Goal: Understand process/instructions: Learn about a topic

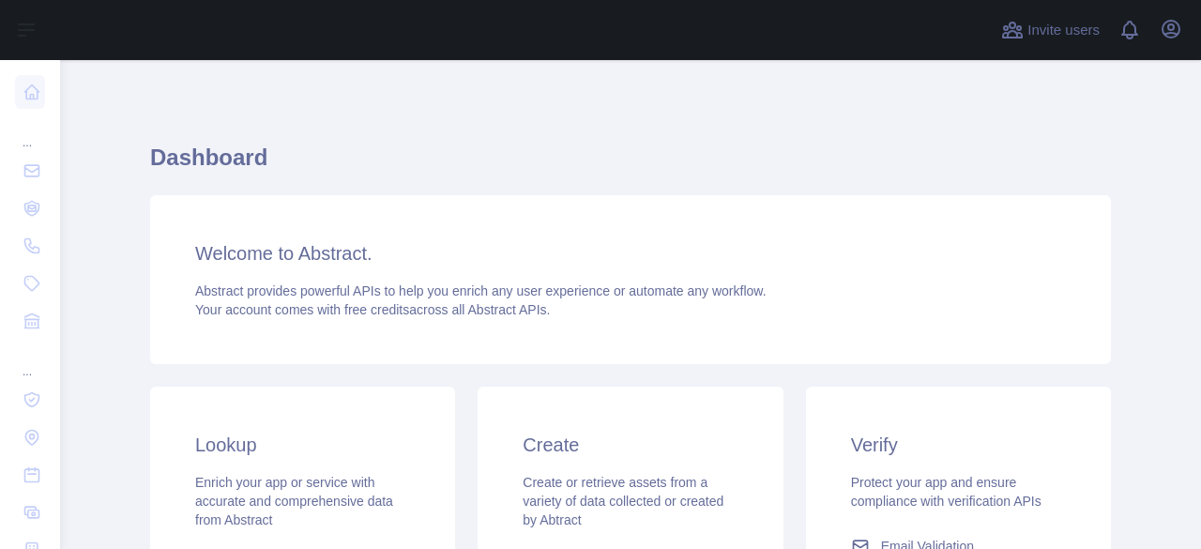
scroll to position [94, 0]
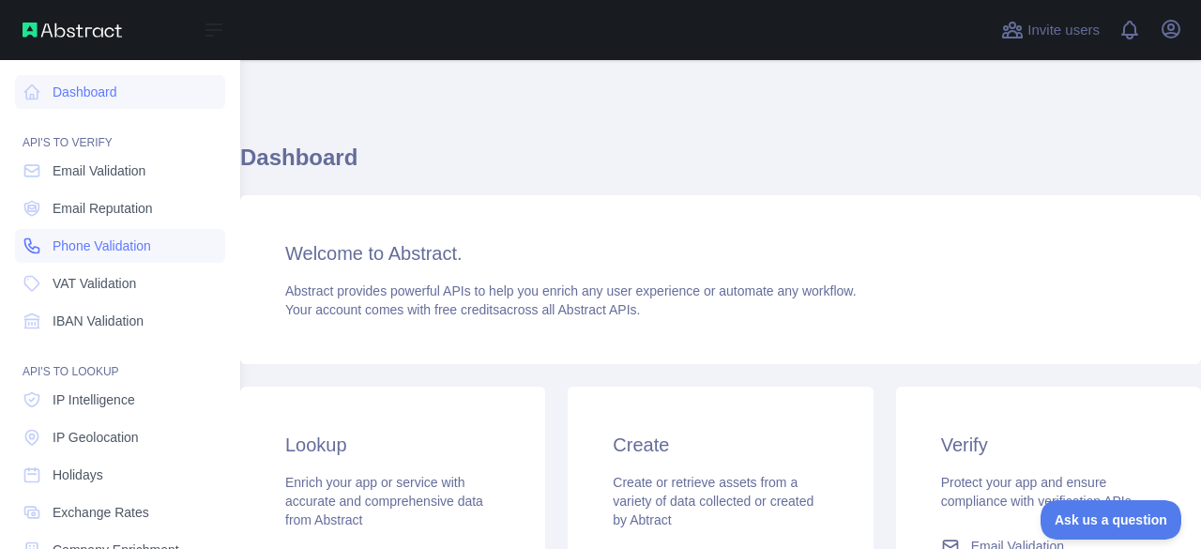
click at [73, 249] on span "Phone Validation" at bounding box center [102, 246] width 99 height 19
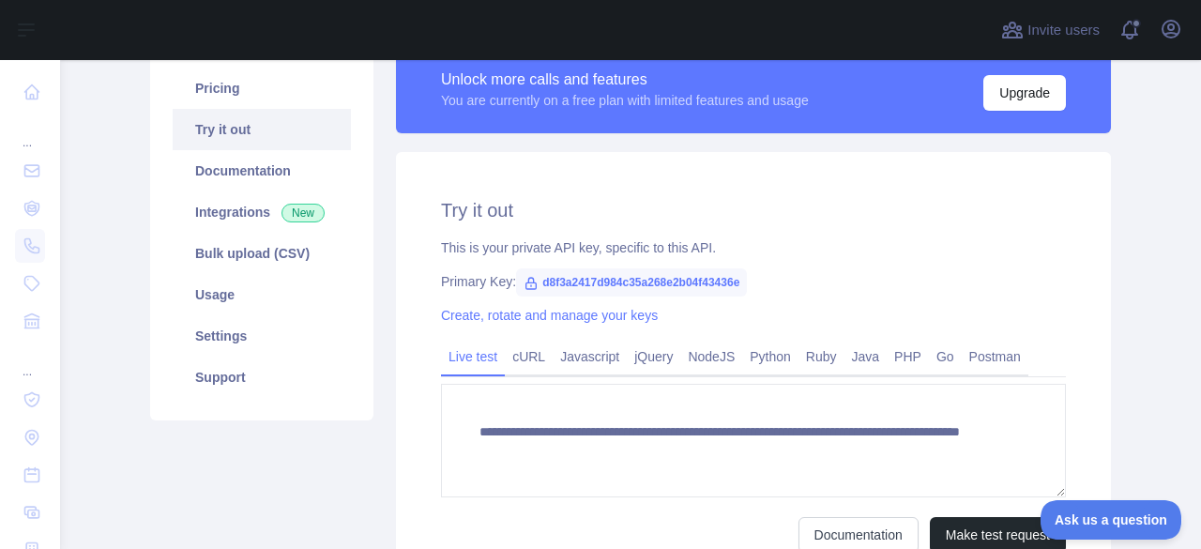
scroll to position [238, 0]
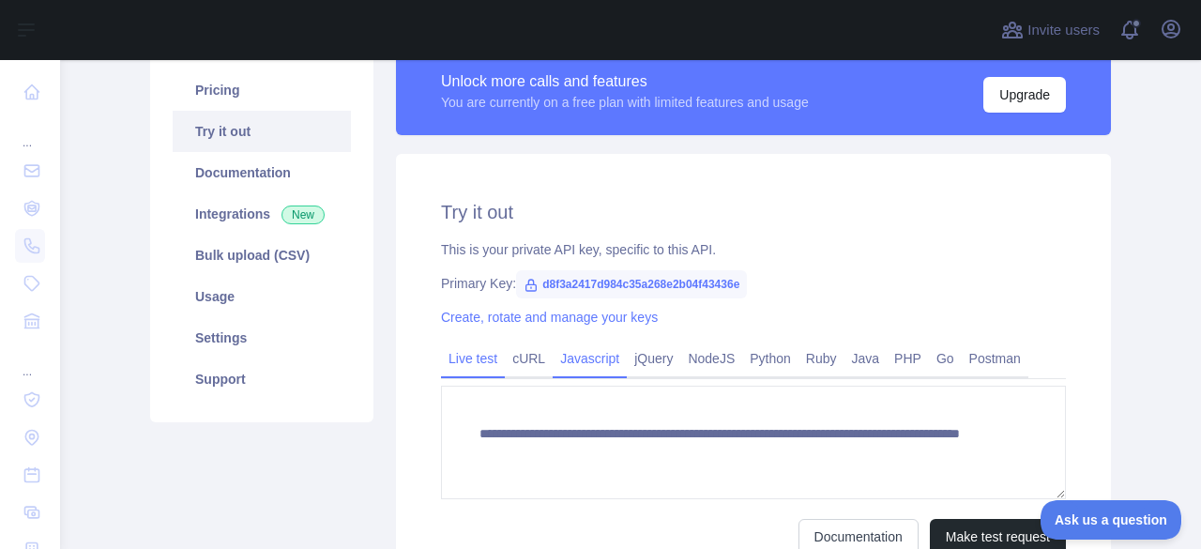
click at [593, 371] on link "Javascript" at bounding box center [590, 358] width 74 height 30
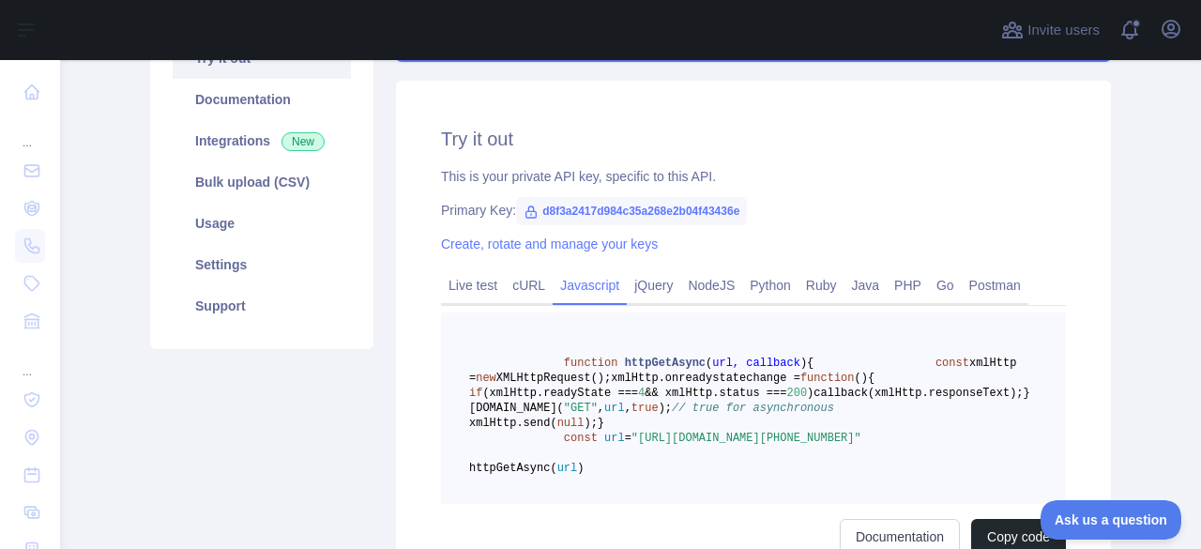
scroll to position [426, 0]
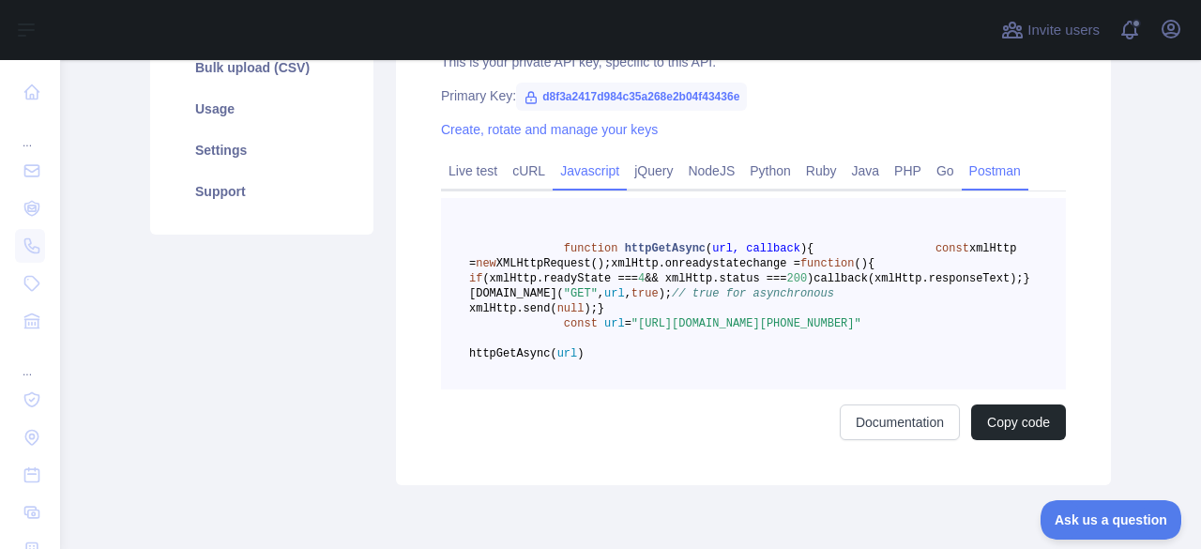
click at [982, 177] on link "Postman" at bounding box center [995, 171] width 67 height 30
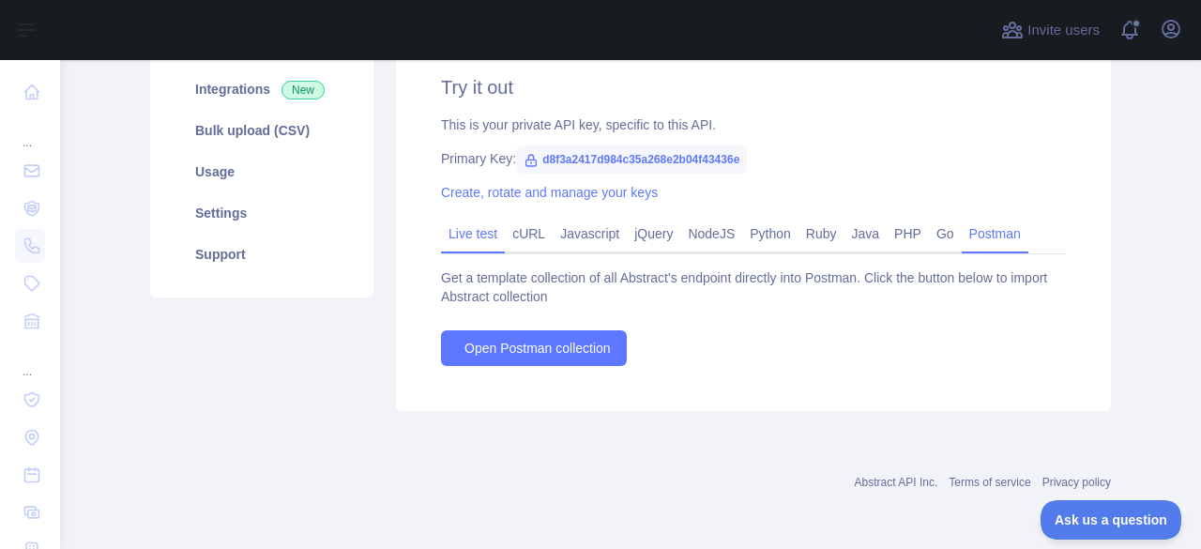
click at [450, 233] on link "Live test" at bounding box center [473, 234] width 64 height 30
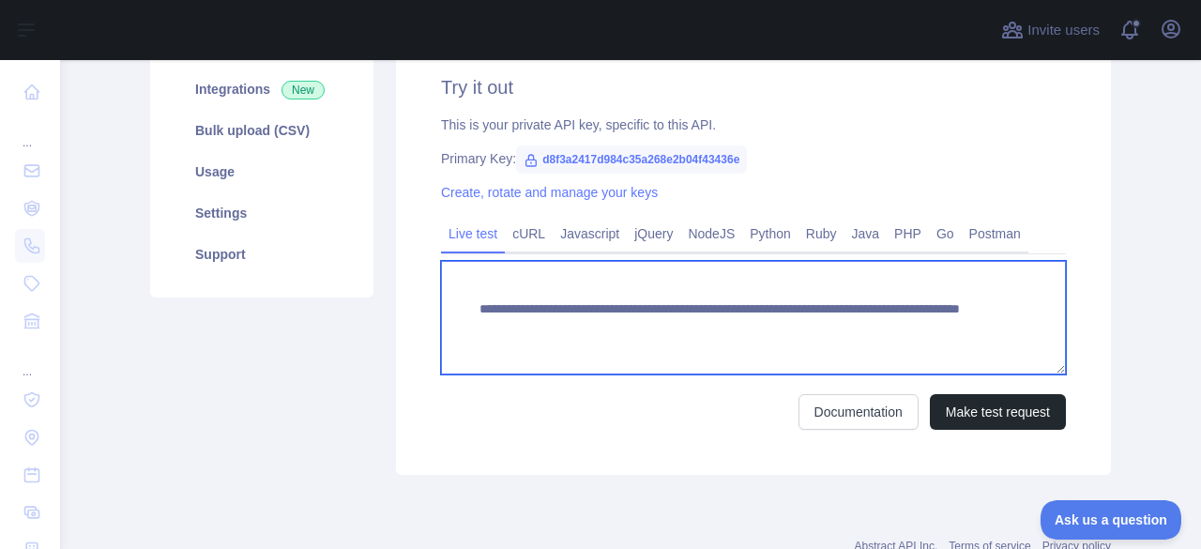
click at [821, 327] on textarea "**********" at bounding box center [753, 318] width 625 height 114
paste textarea
type textarea "**********"
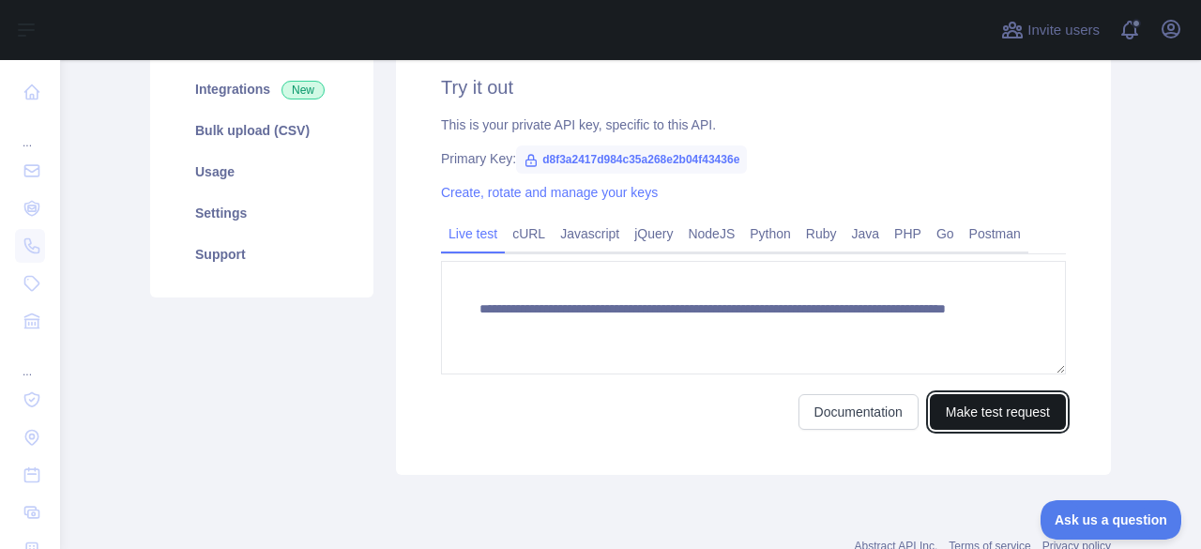
click at [963, 407] on button "Make test request" at bounding box center [998, 412] width 136 height 36
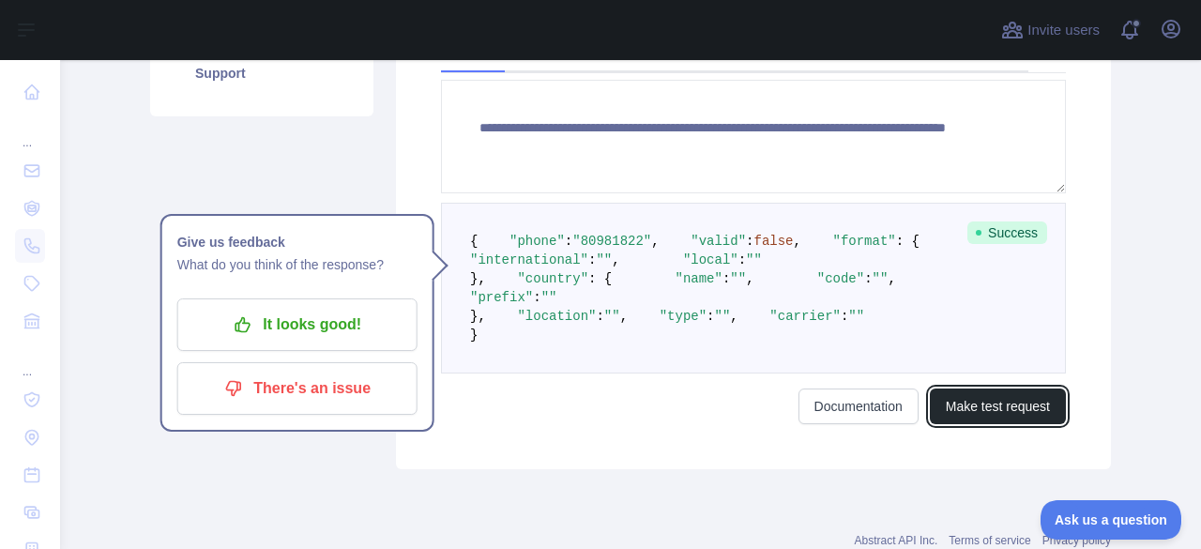
scroll to position [551, 0]
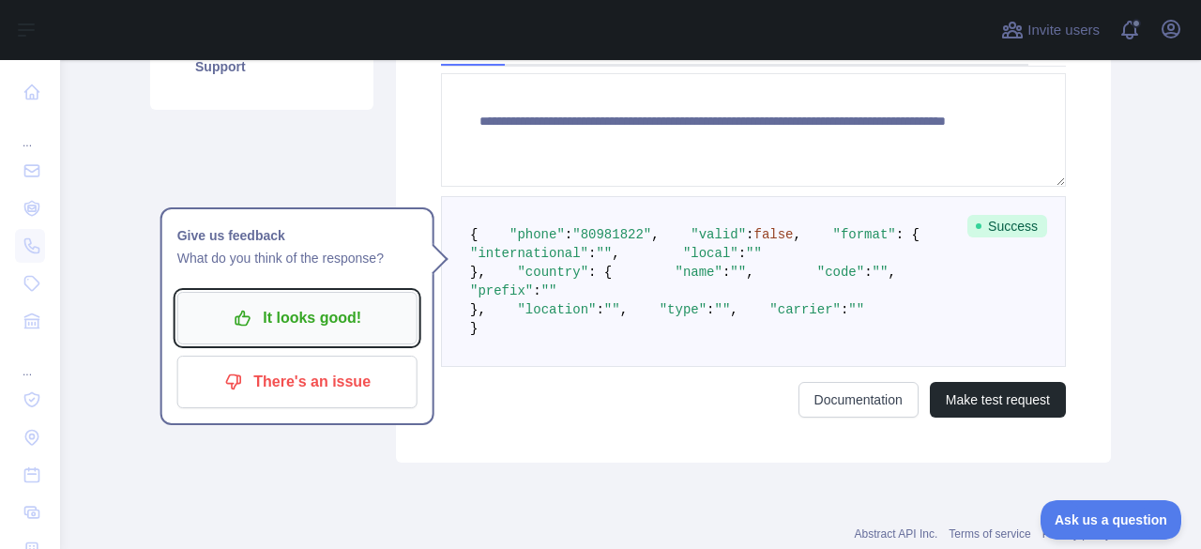
click at [366, 318] on p "It looks good!" at bounding box center [297, 318] width 212 height 32
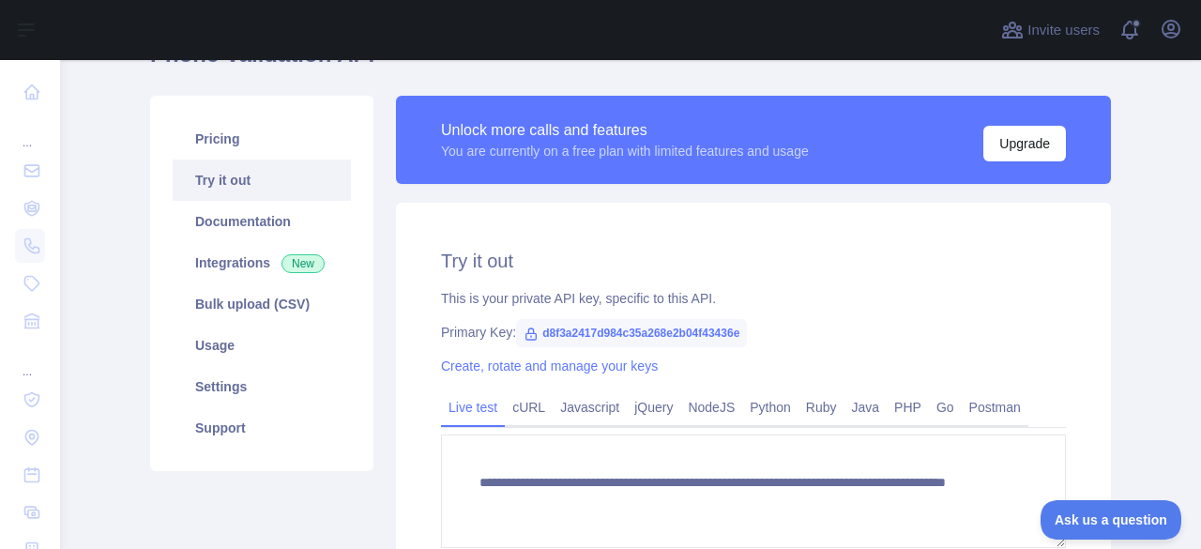
scroll to position [175, 0]
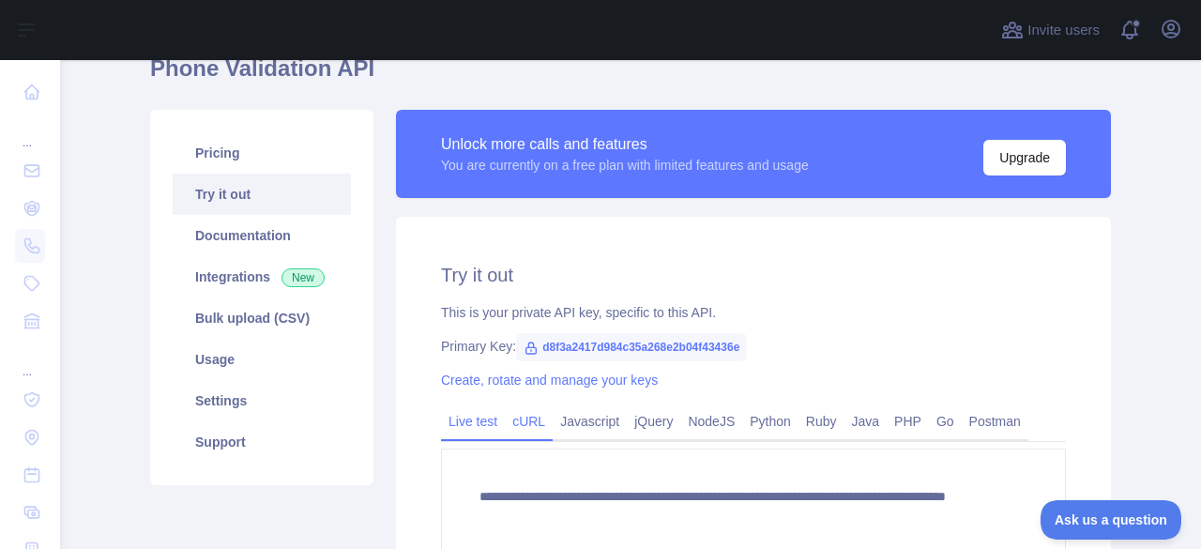
click at [541, 425] on link "cURL" at bounding box center [529, 421] width 48 height 30
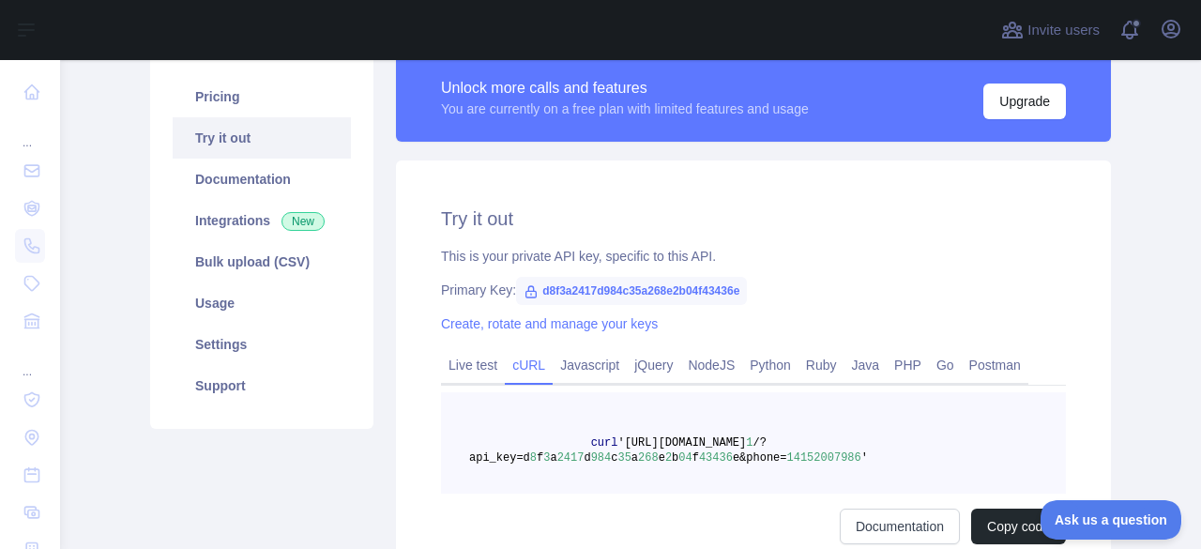
scroll to position [269, 0]
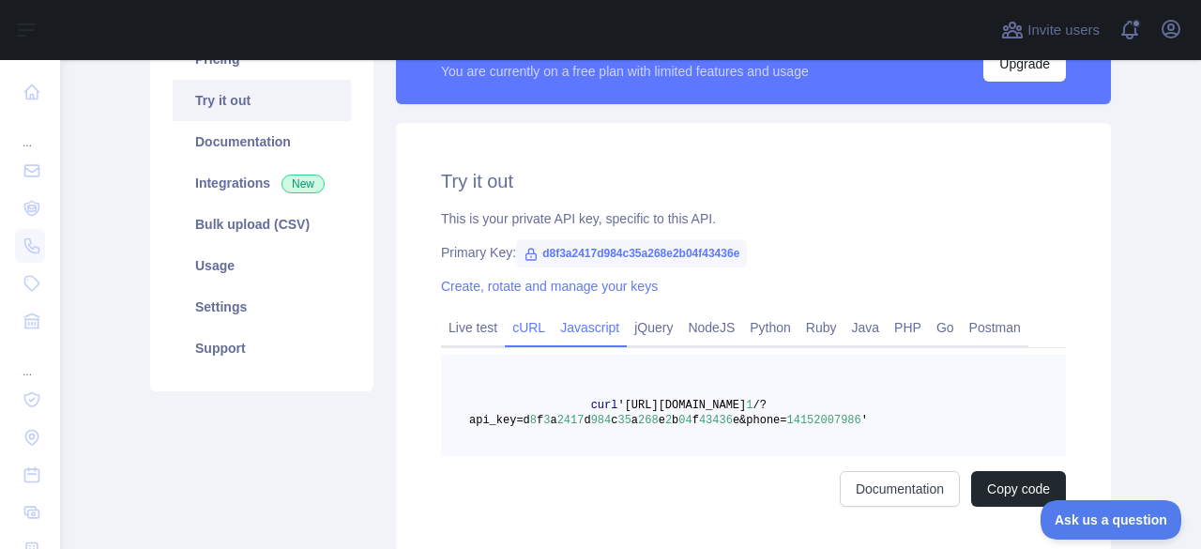
click at [572, 336] on link "Javascript" at bounding box center [590, 328] width 74 height 30
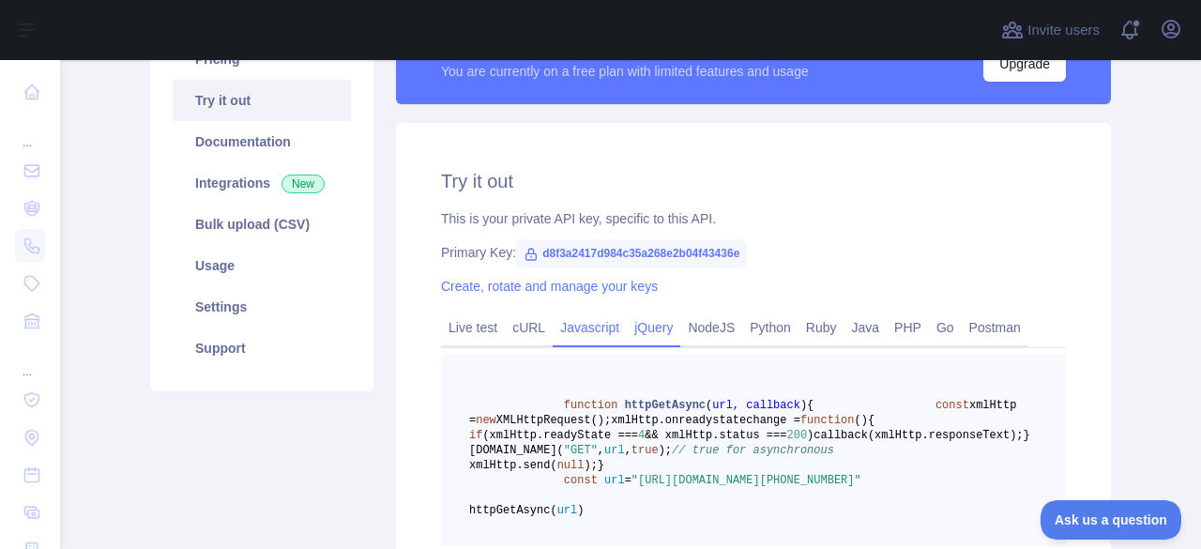
click at [633, 329] on link "jQuery" at bounding box center [653, 328] width 53 height 30
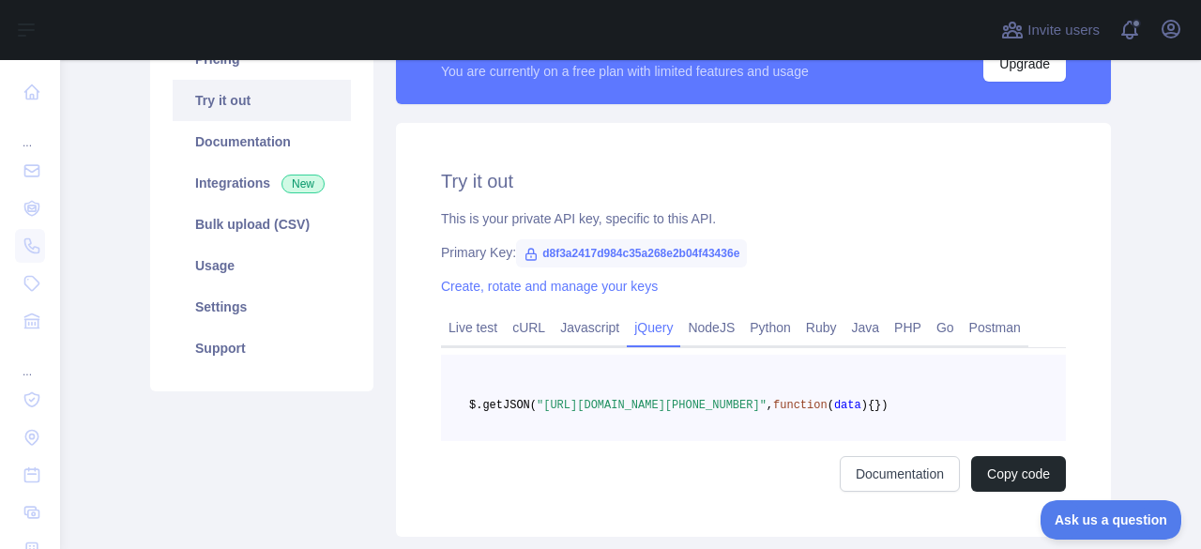
scroll to position [0, 0]
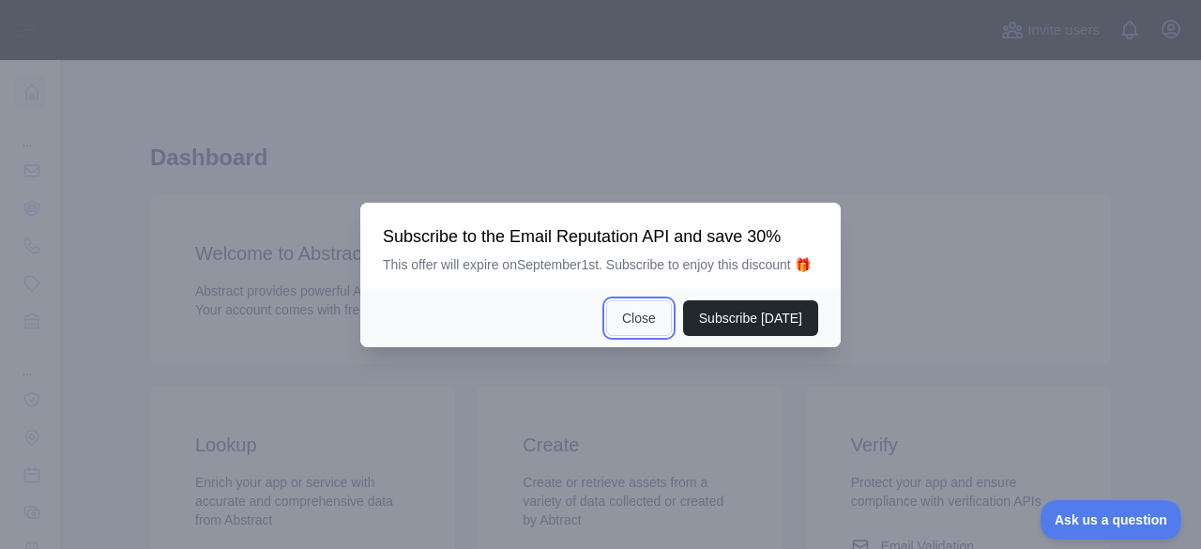
click at [653, 322] on button "Close" at bounding box center [639, 318] width 66 height 36
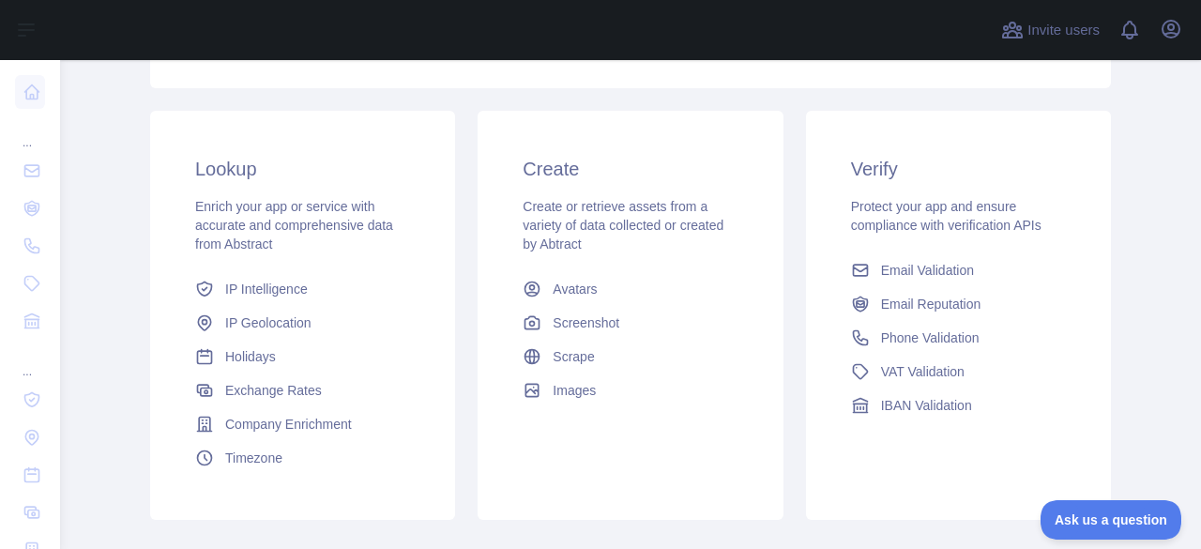
scroll to position [282, 0]
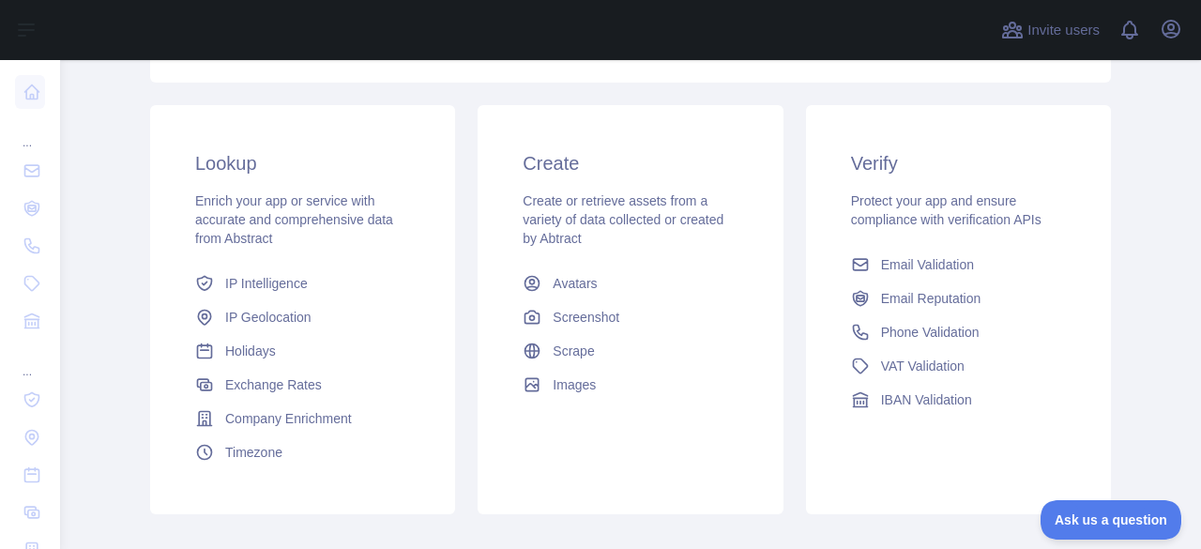
click at [1158, 38] on div "Open user menu" at bounding box center [1171, 30] width 30 height 33
click at [1176, 29] on icon "button" at bounding box center [1171, 29] width 23 height 23
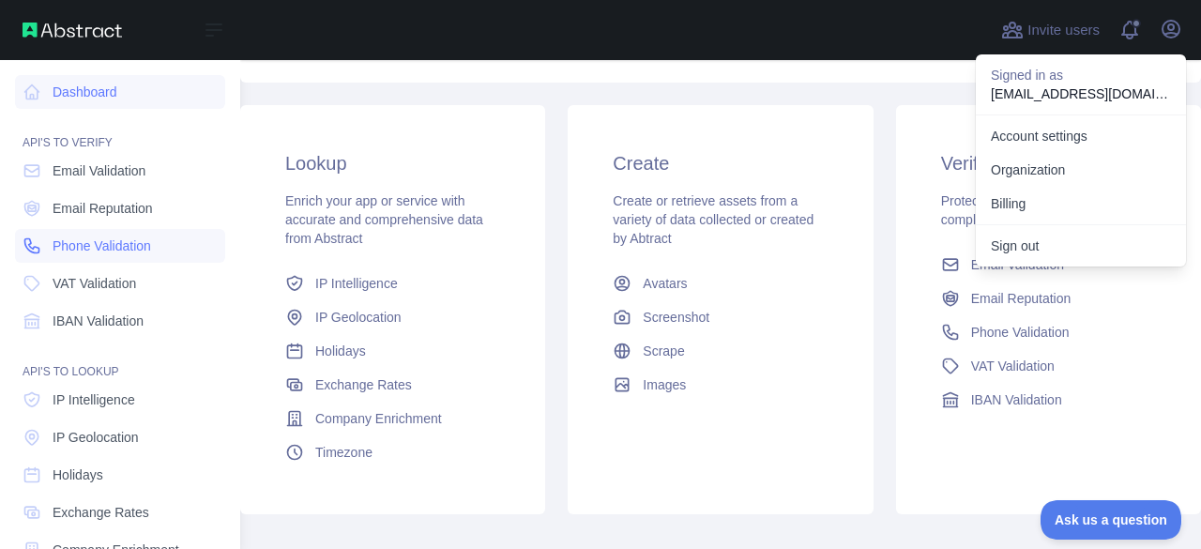
click at [101, 238] on span "Phone Validation" at bounding box center [102, 246] width 99 height 19
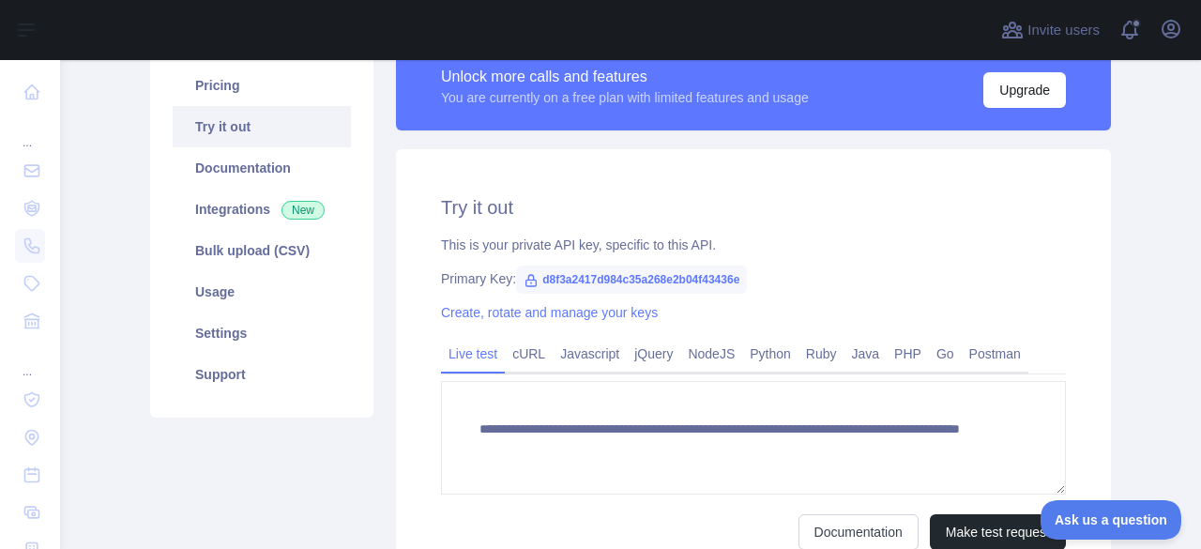
scroll to position [353, 0]
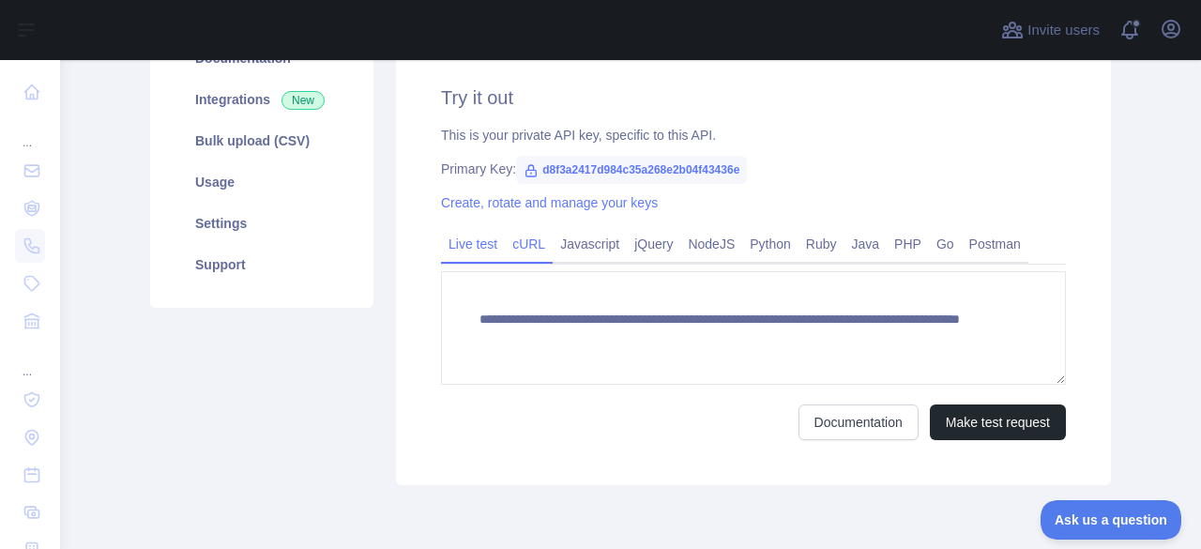
click at [528, 252] on link "cURL" at bounding box center [529, 244] width 48 height 30
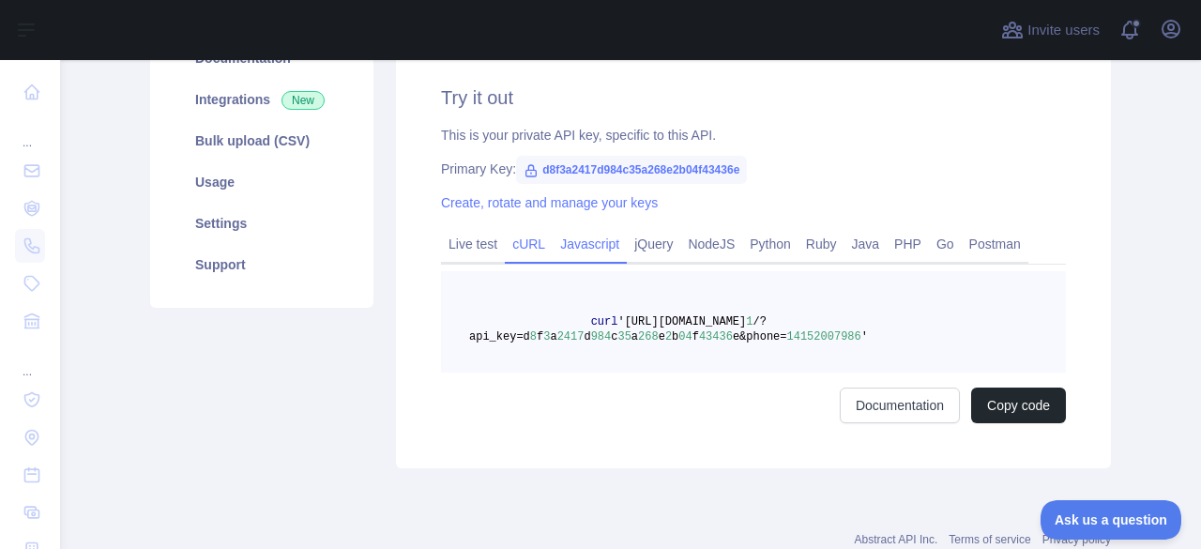
click at [572, 246] on link "Javascript" at bounding box center [590, 244] width 74 height 30
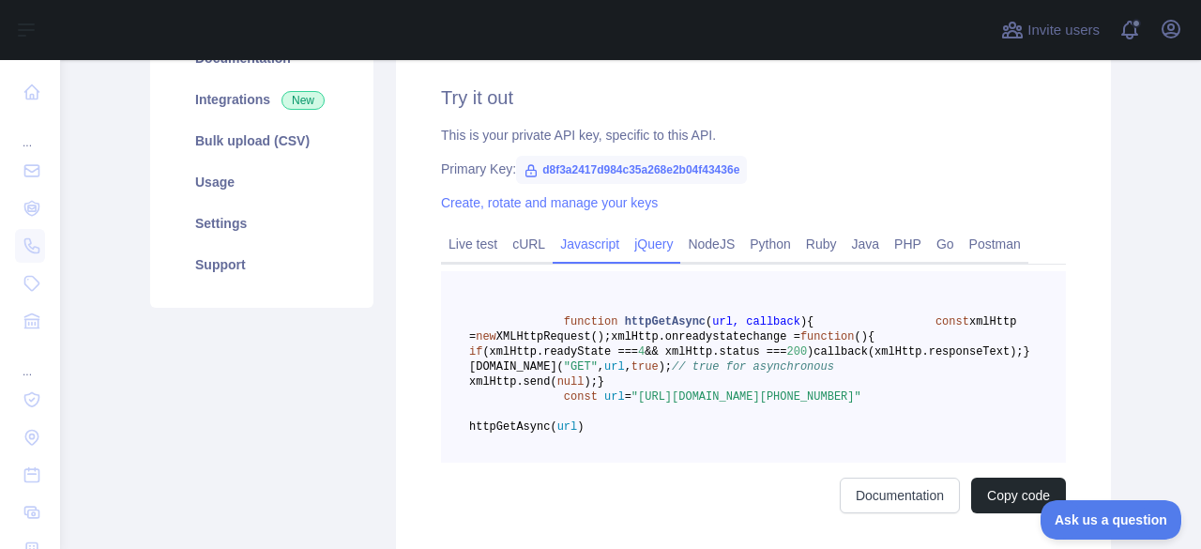
click at [655, 242] on link "jQuery" at bounding box center [653, 244] width 53 height 30
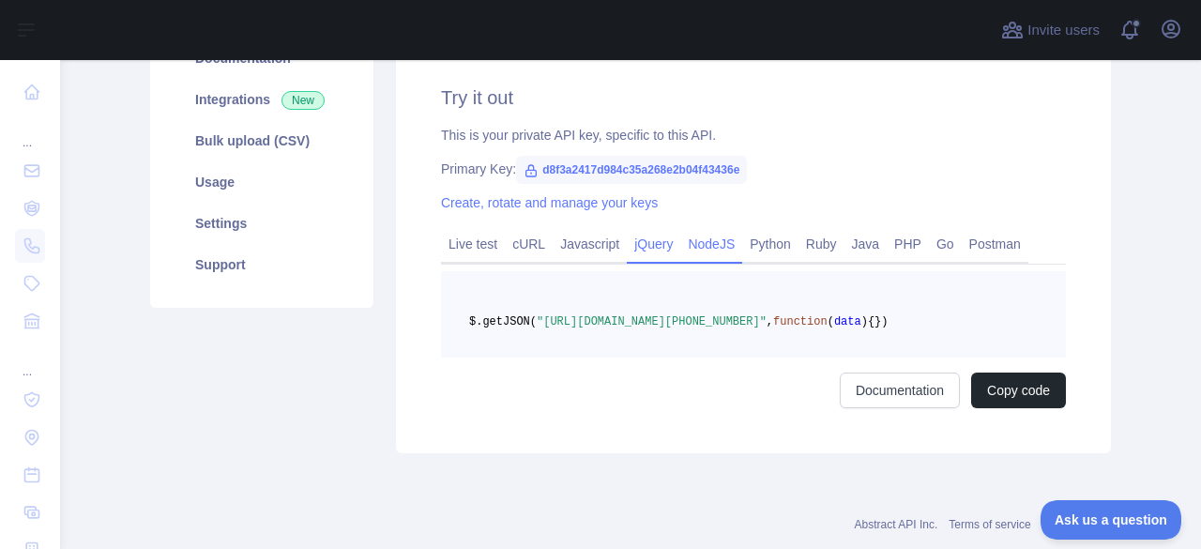
click at [695, 241] on link "NodeJS" at bounding box center [711, 244] width 62 height 30
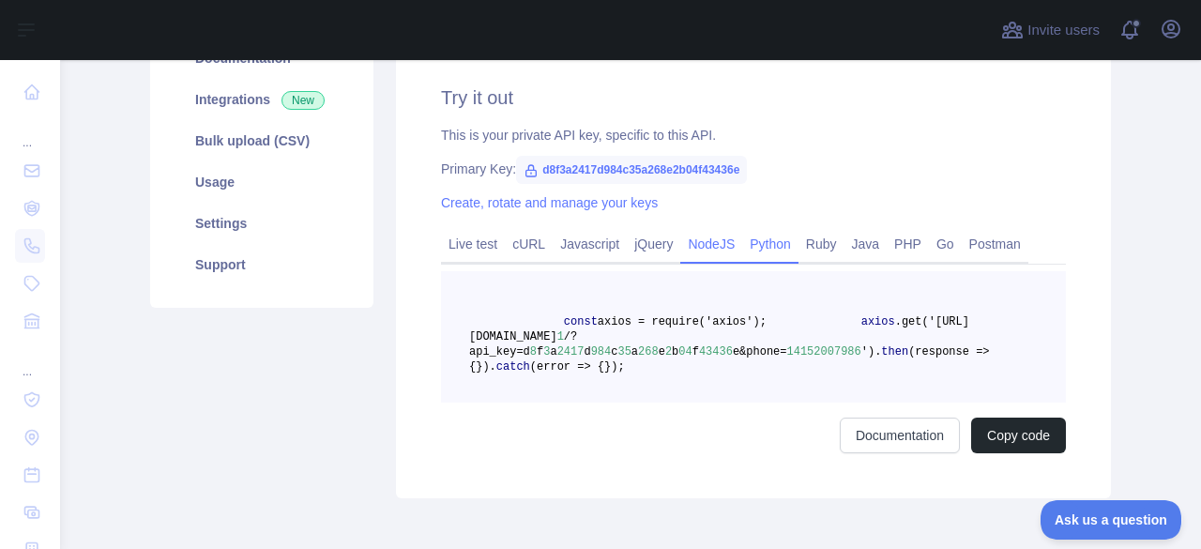
click at [762, 250] on link "Python" at bounding box center [770, 244] width 56 height 30
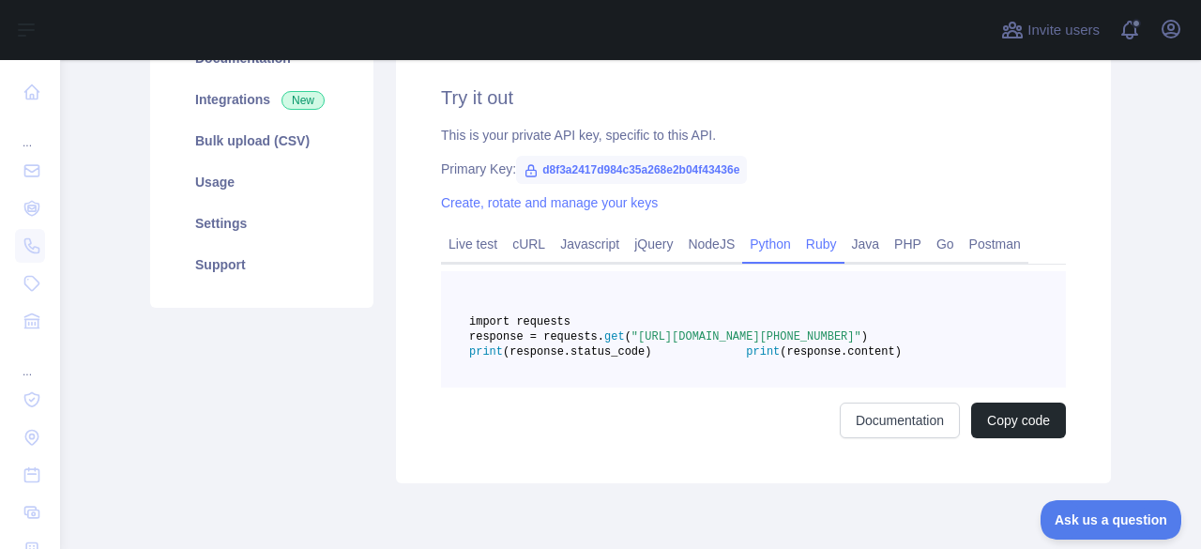
click at [817, 243] on link "Ruby" at bounding box center [822, 244] width 46 height 30
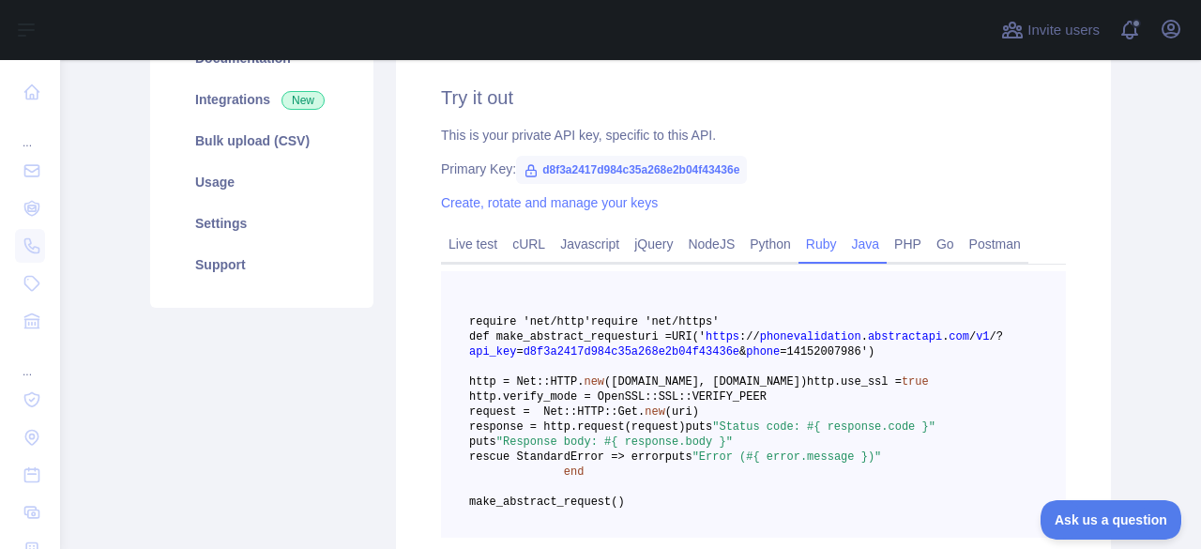
click at [845, 244] on link "Java" at bounding box center [866, 244] width 43 height 30
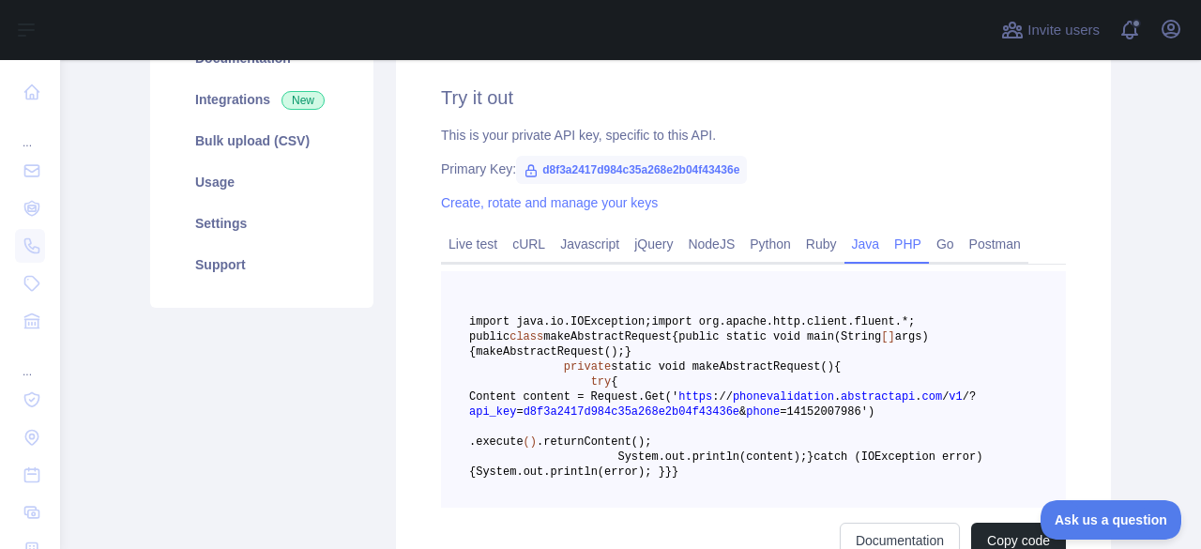
click at [909, 245] on link "PHP" at bounding box center [908, 244] width 42 height 30
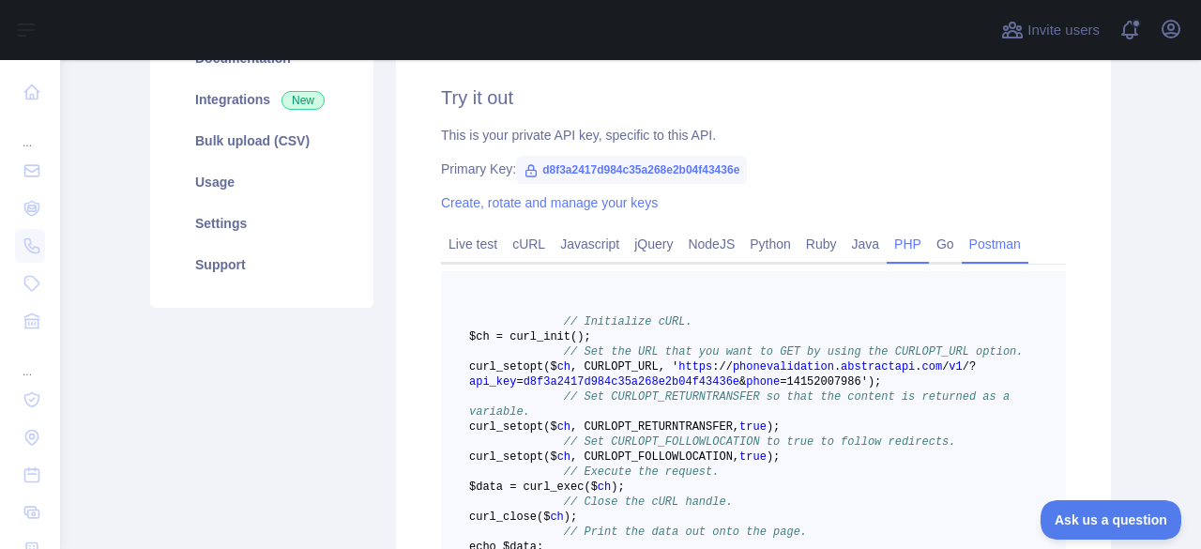
click at [991, 242] on link "Postman" at bounding box center [995, 244] width 67 height 30
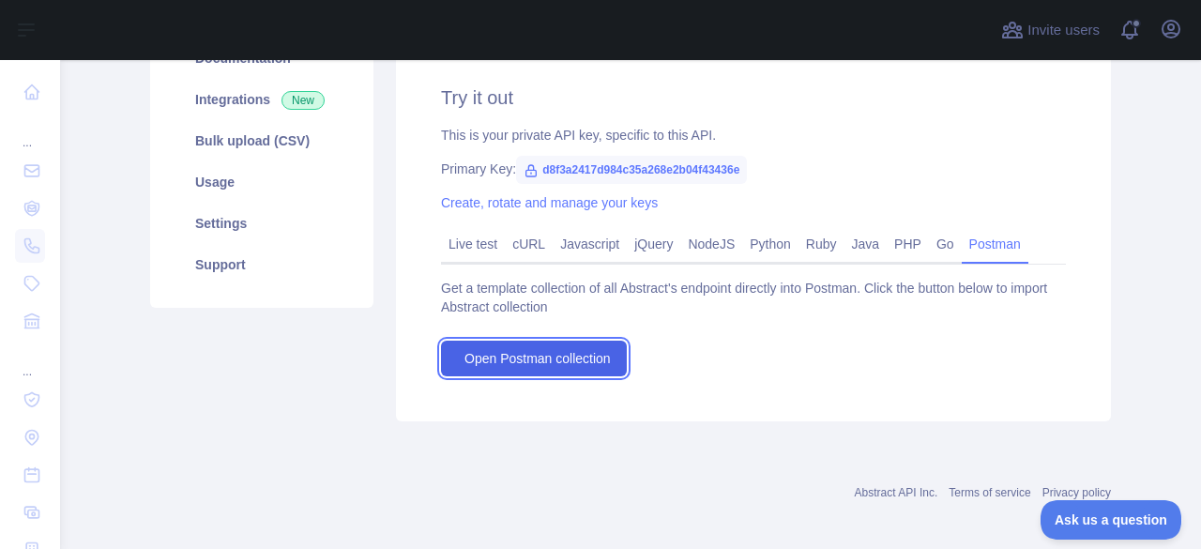
click at [529, 354] on span "Open Postman collection" at bounding box center [538, 358] width 146 height 19
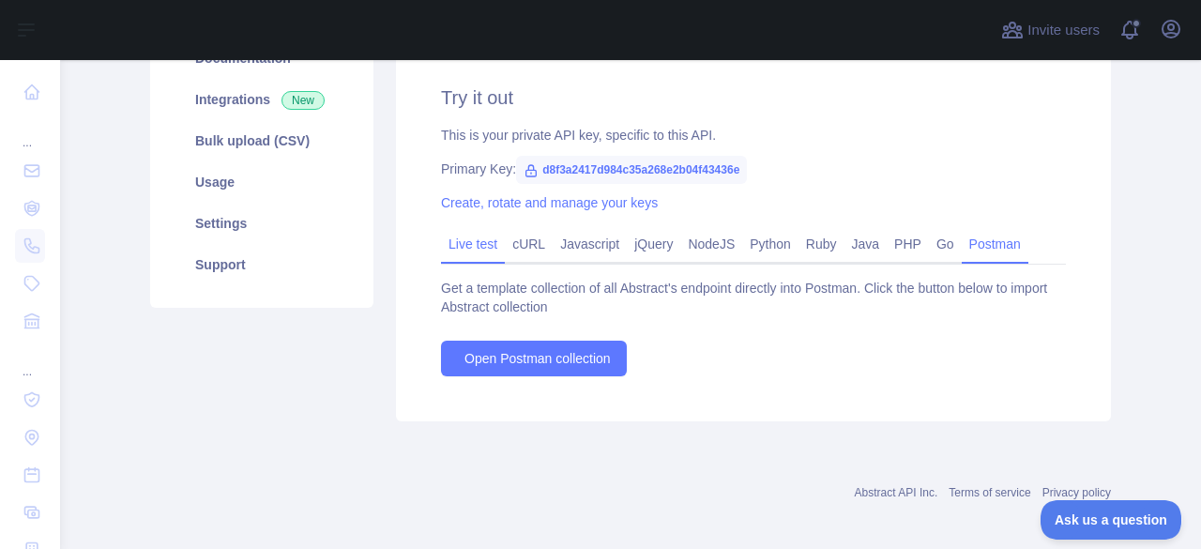
click at [470, 251] on link "Live test" at bounding box center [473, 244] width 64 height 30
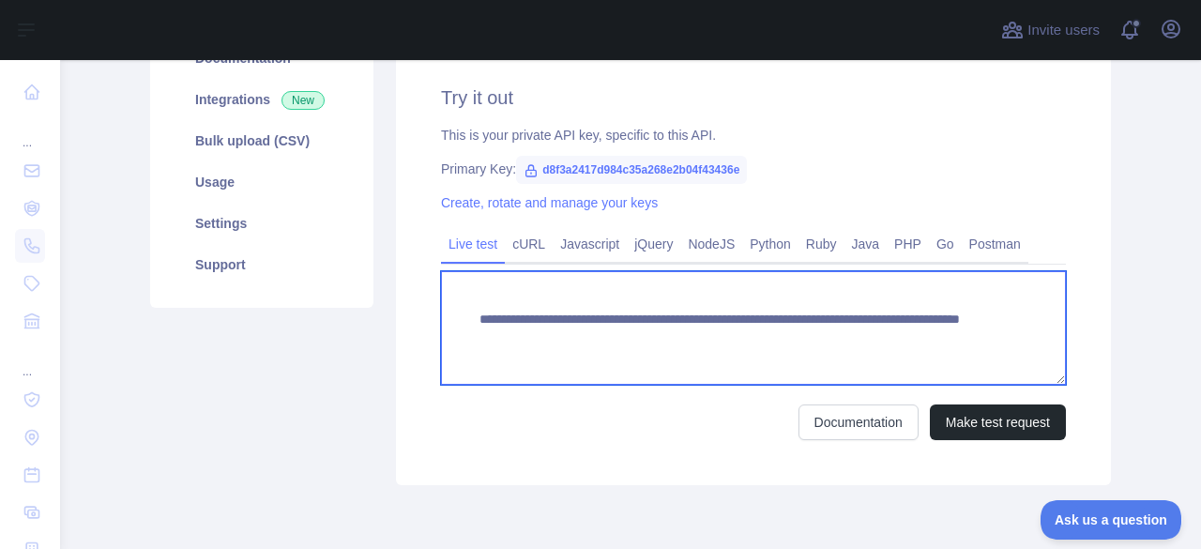
click at [833, 341] on textarea "**********" at bounding box center [753, 328] width 625 height 114
paste textarea
click at [801, 341] on textarea "**********" at bounding box center [753, 328] width 625 height 114
type textarea "**********"
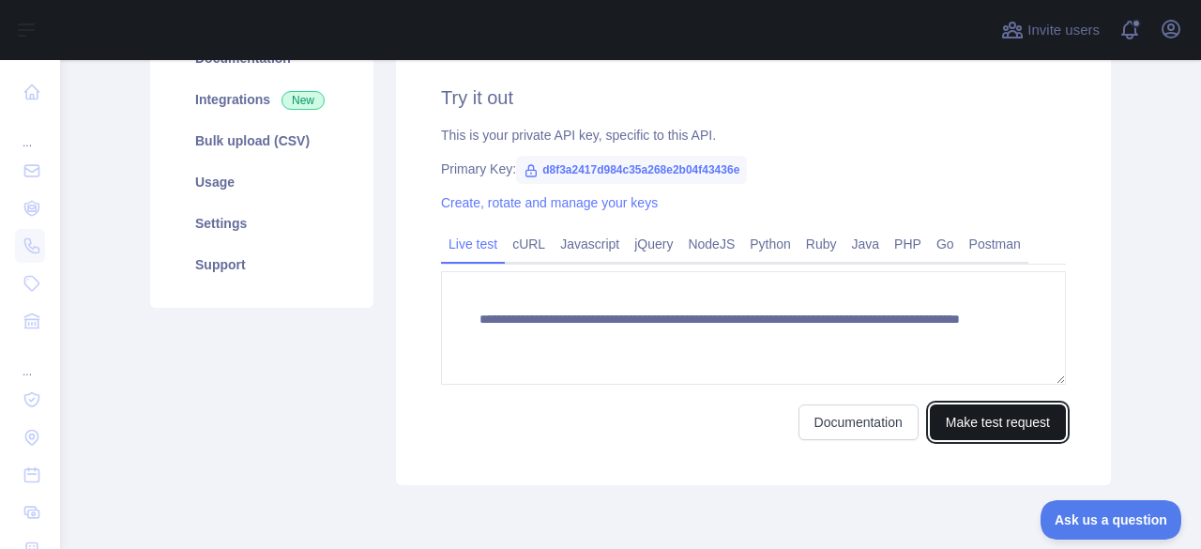
click at [952, 410] on button "Make test request" at bounding box center [998, 422] width 136 height 36
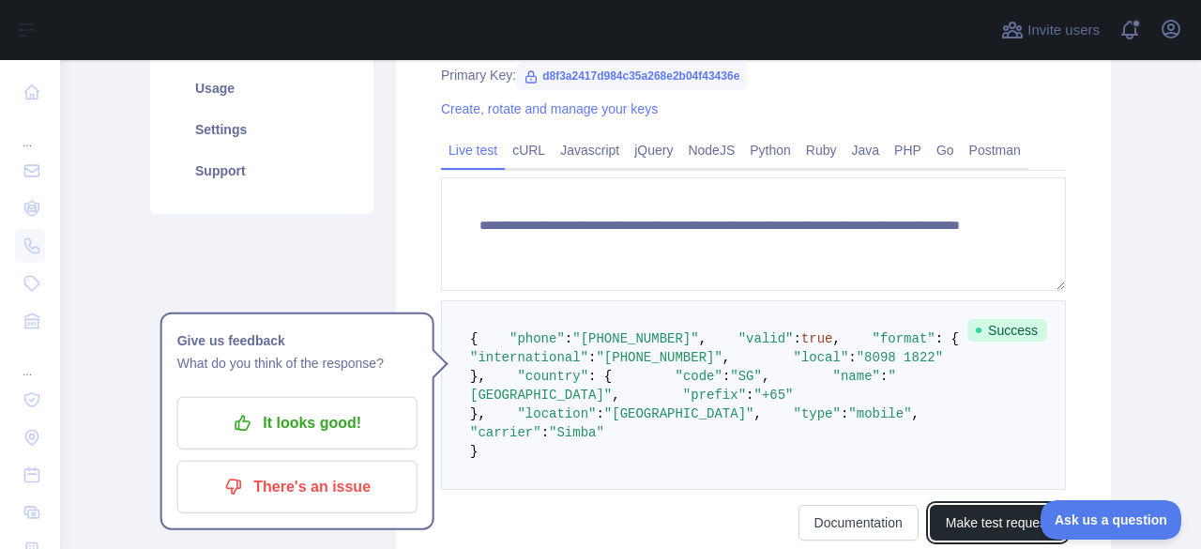
scroll to position [541, 0]
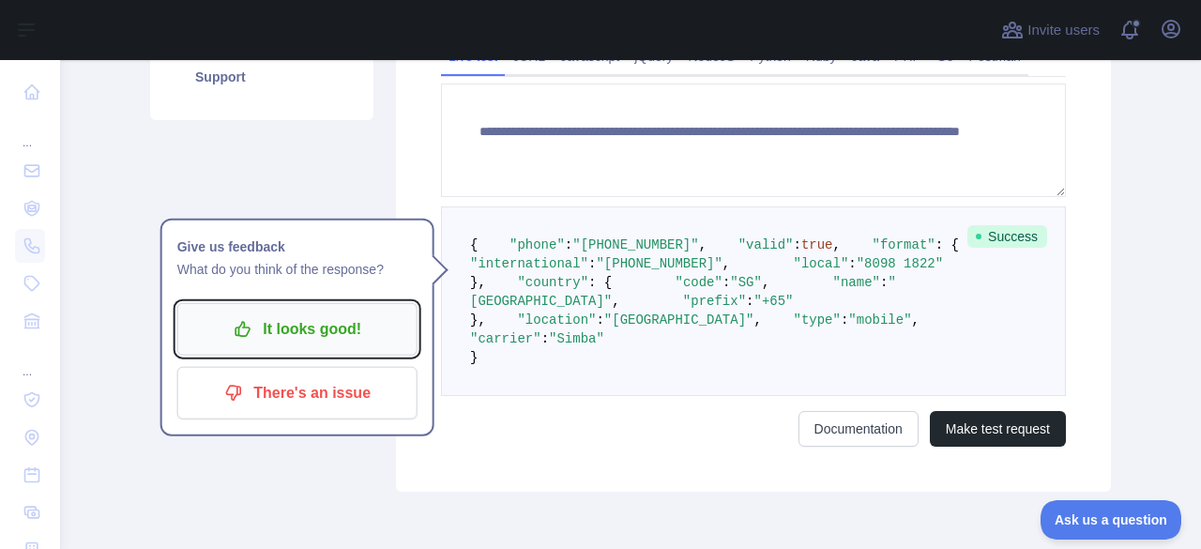
click at [324, 342] on p "It looks good!" at bounding box center [297, 329] width 212 height 32
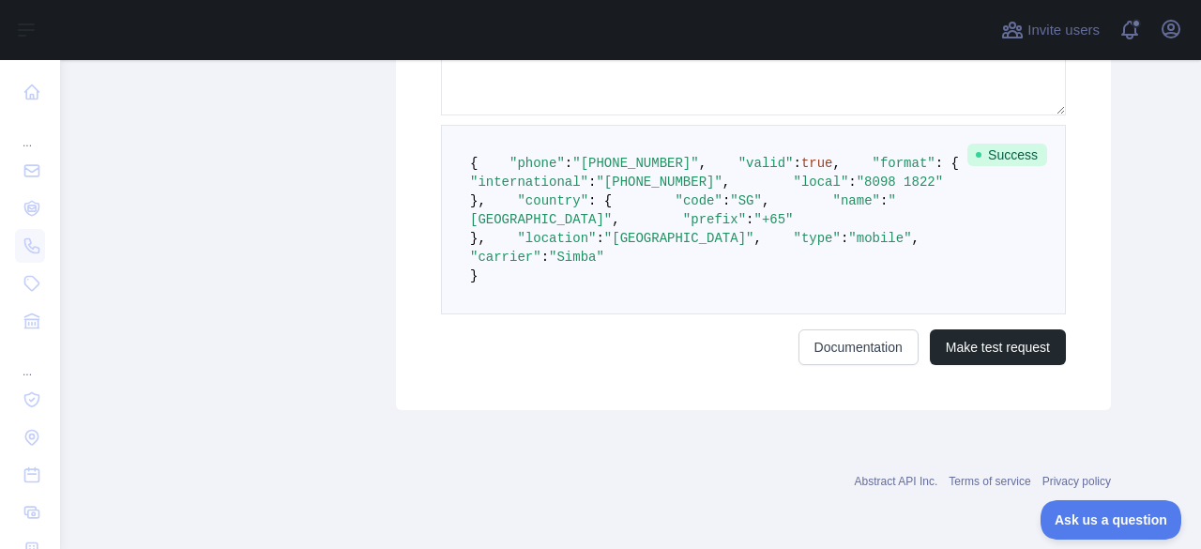
scroll to position [728, 0]
